Goal: Find specific page/section

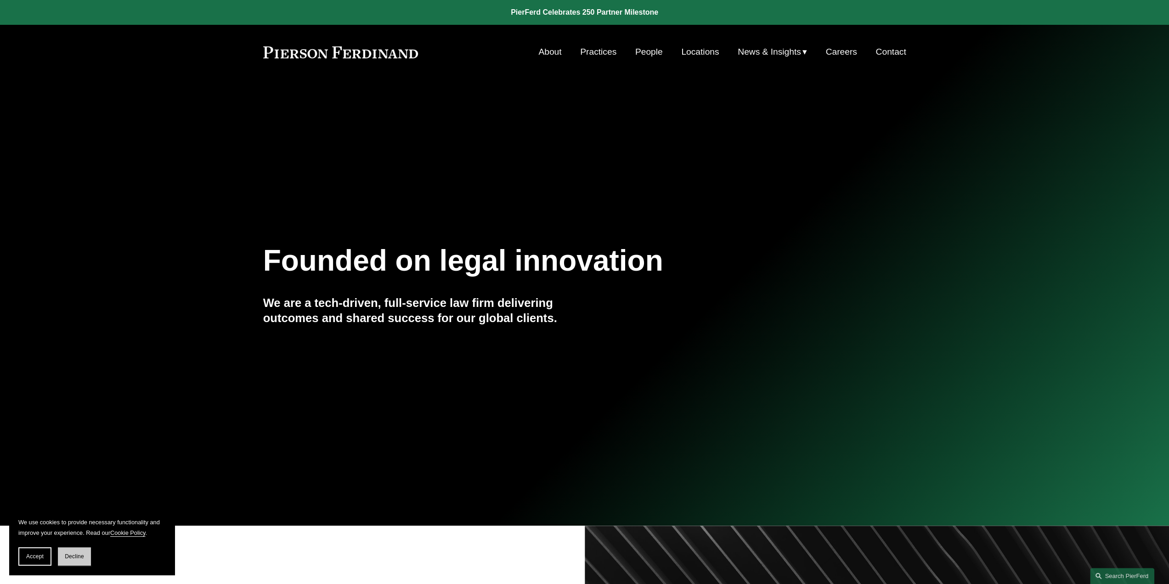
click at [72, 556] on span "Decline" at bounding box center [74, 556] width 19 height 6
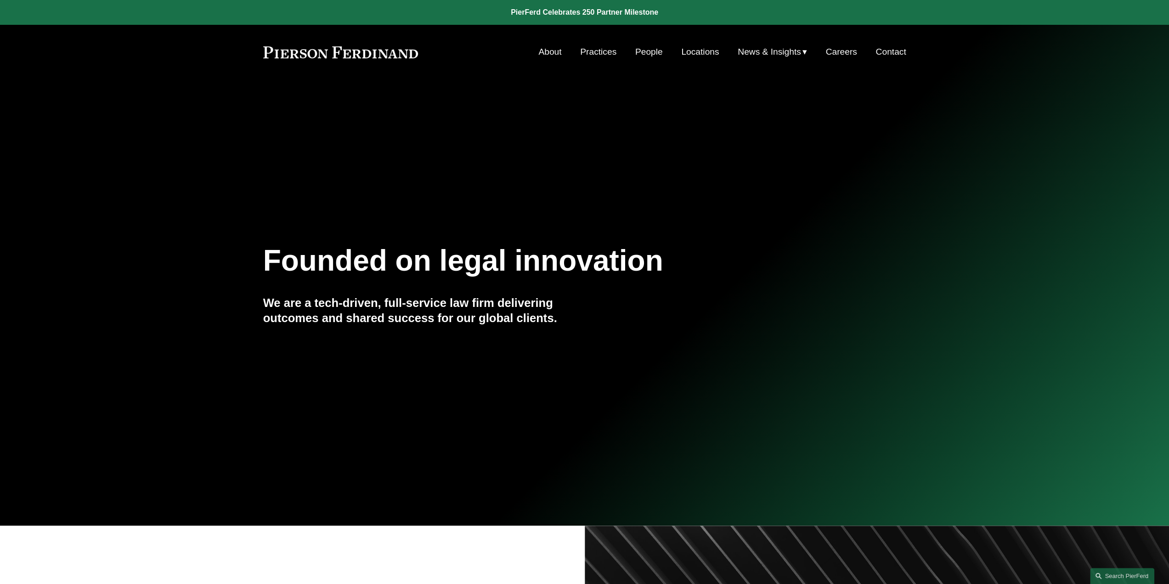
click at [690, 48] on link "Locations" at bounding box center [700, 51] width 38 height 17
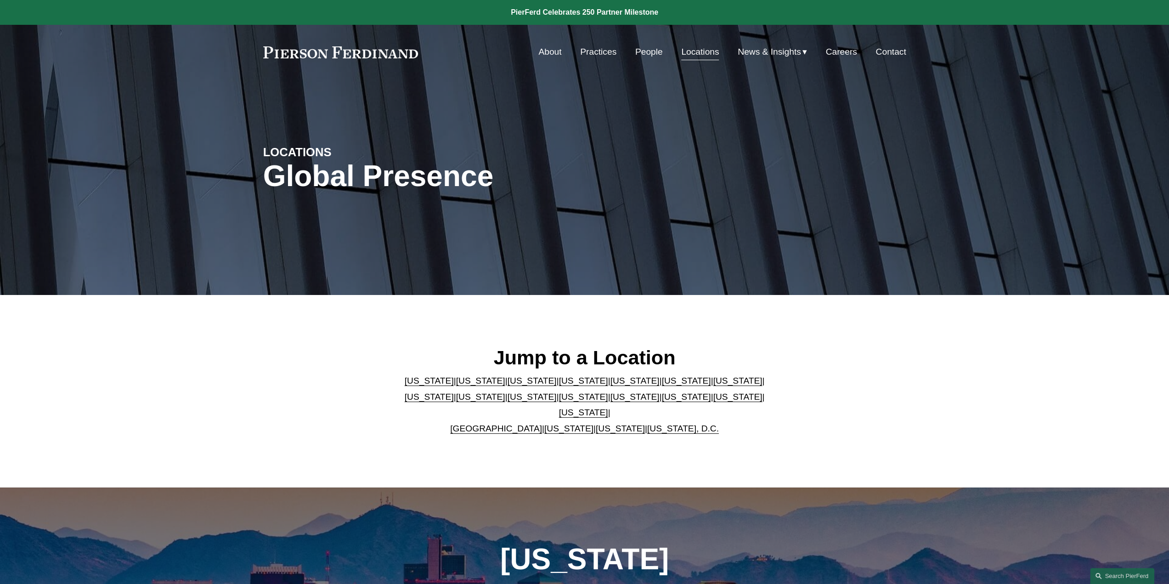
click at [713, 401] on link "[US_STATE]" at bounding box center [737, 397] width 49 height 10
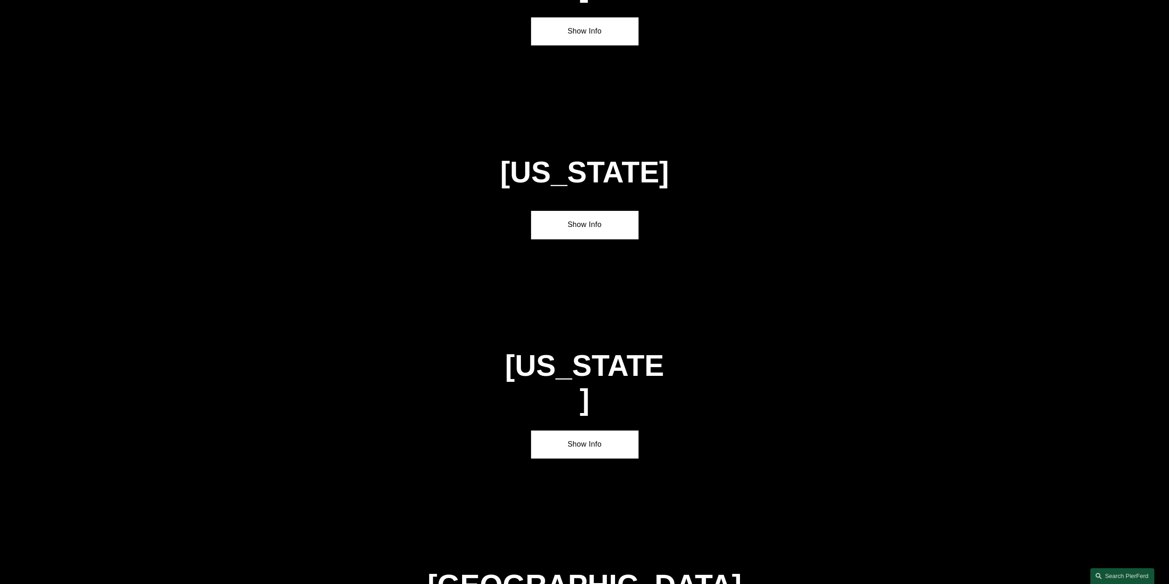
scroll to position [3002, 0]
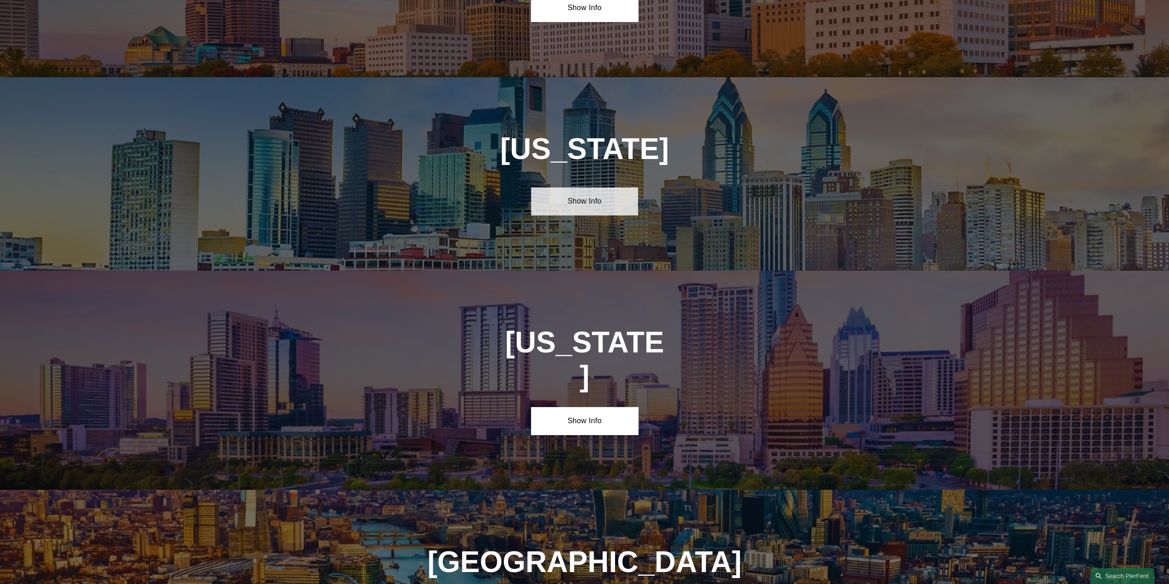
click at [591, 187] on link "Show Info" at bounding box center [584, 201] width 107 height 28
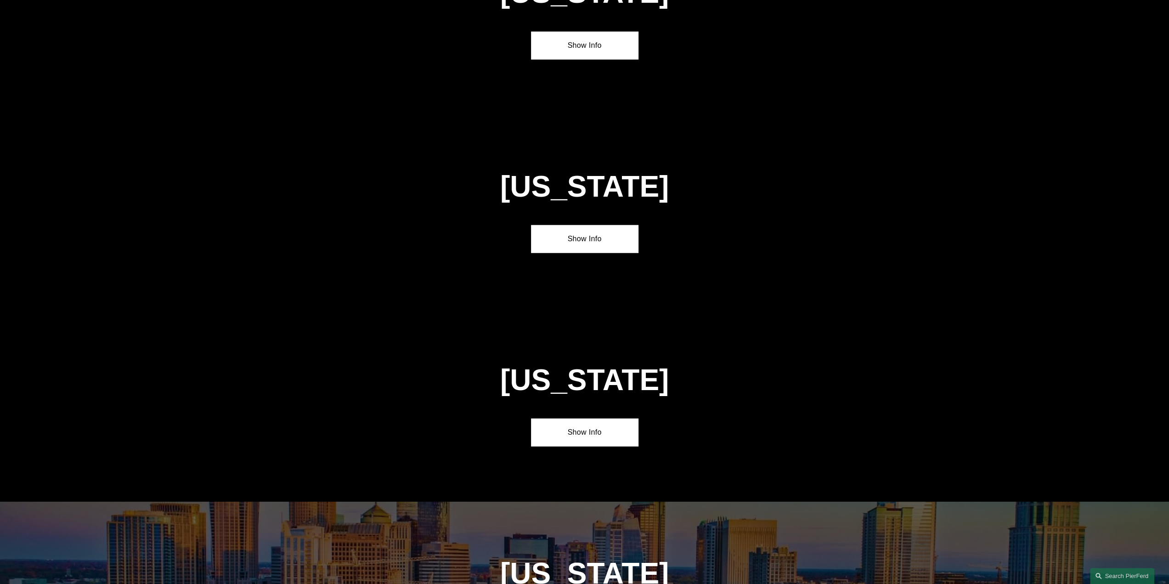
scroll to position [2314, 0]
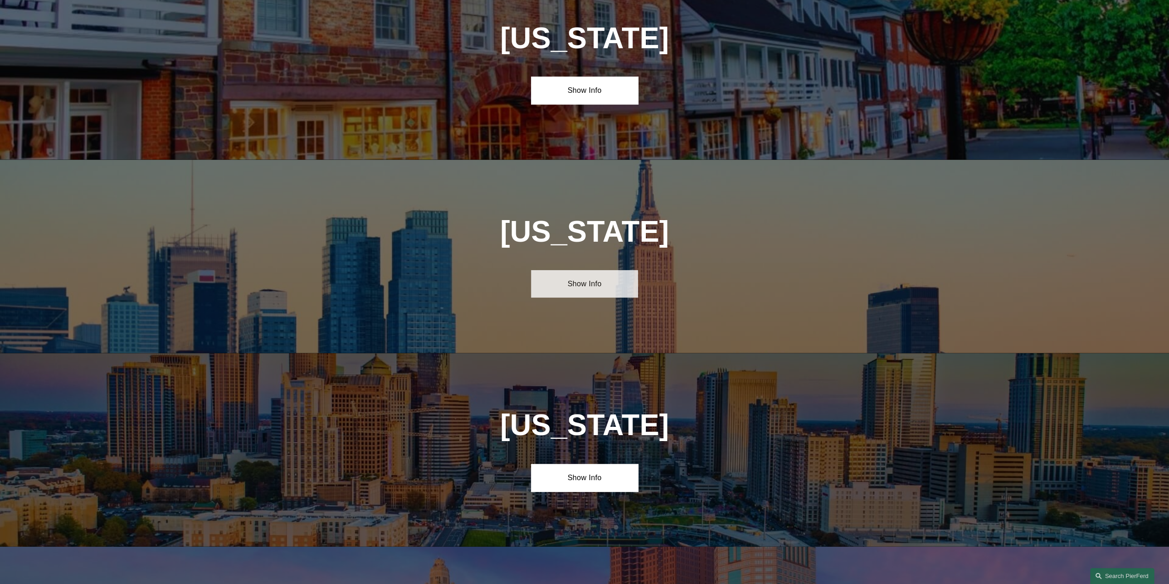
click at [609, 270] on link "Show Info" at bounding box center [584, 284] width 107 height 28
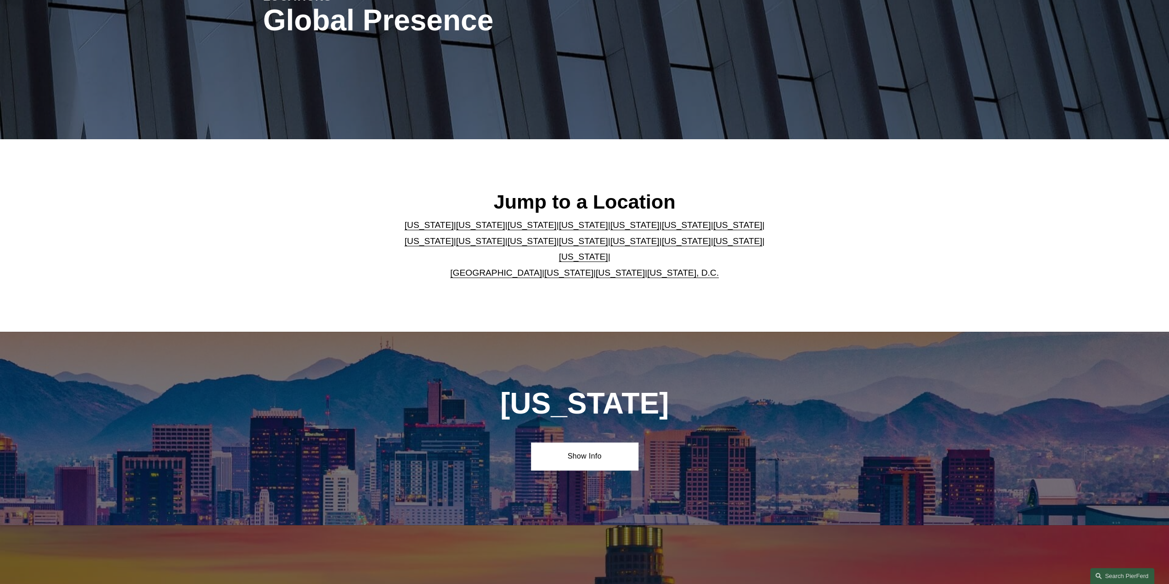
scroll to position [0, 0]
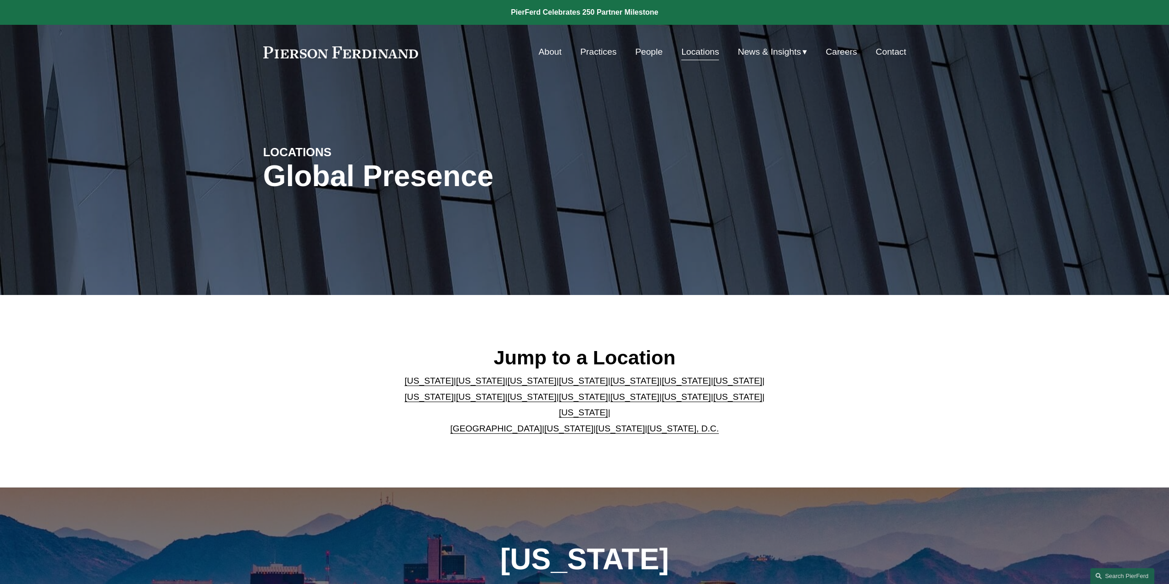
click at [661, 401] on link "[US_STATE]" at bounding box center [685, 397] width 49 height 10
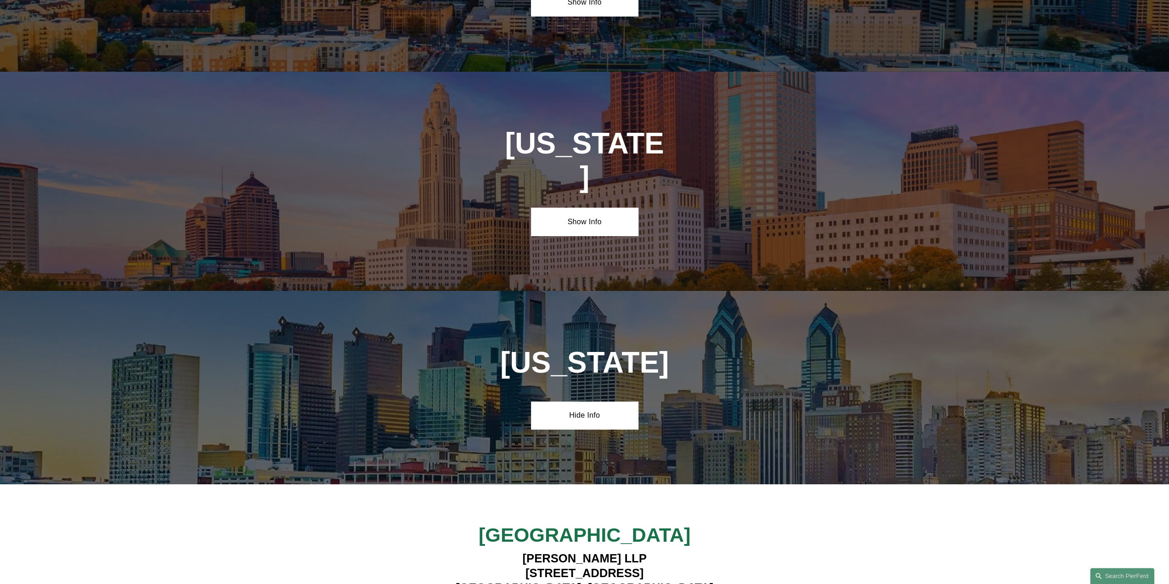
scroll to position [3025, 0]
click at [558, 207] on link "Show Info" at bounding box center [584, 221] width 107 height 28
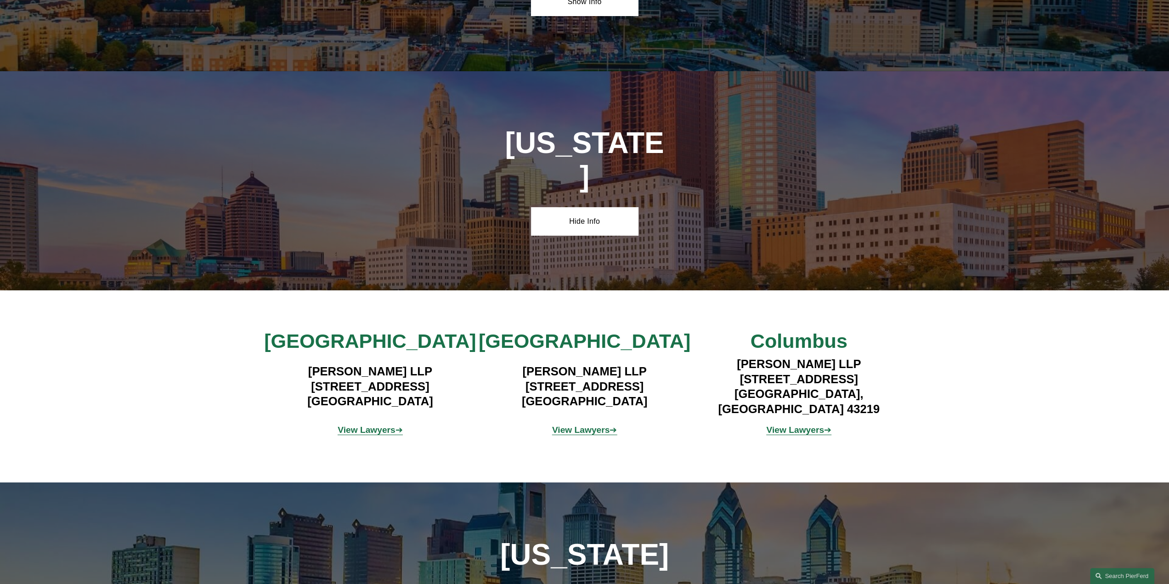
click at [596, 425] on strong "View Lawyers" at bounding box center [581, 430] width 58 height 10
